Goal: Obtain resource: Obtain resource

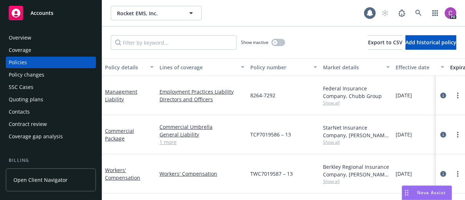
scroll to position [30, 2]
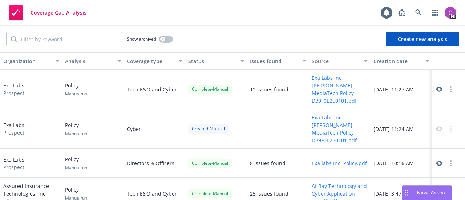
click at [436, 160] on icon at bounding box center [439, 163] width 7 height 7
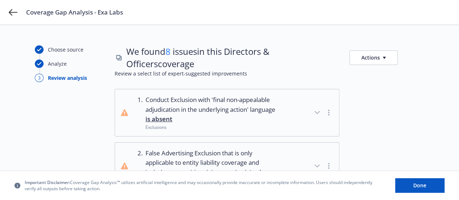
click at [383, 58] on icon "button" at bounding box center [384, 58] width 3 height 2
click at [372, 81] on link "Copy list of issues" at bounding box center [402, 78] width 117 height 15
